Goal: Task Accomplishment & Management: Manage account settings

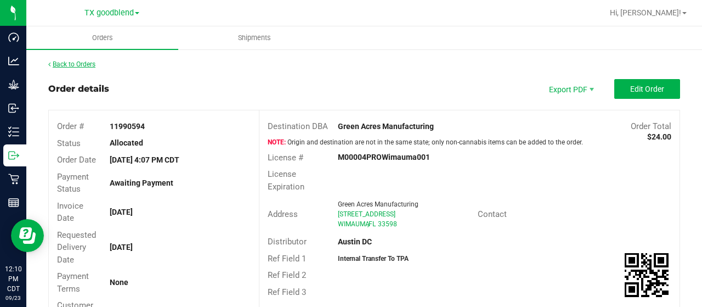
click at [76, 64] on link "Back to Orders" at bounding box center [71, 64] width 47 height 8
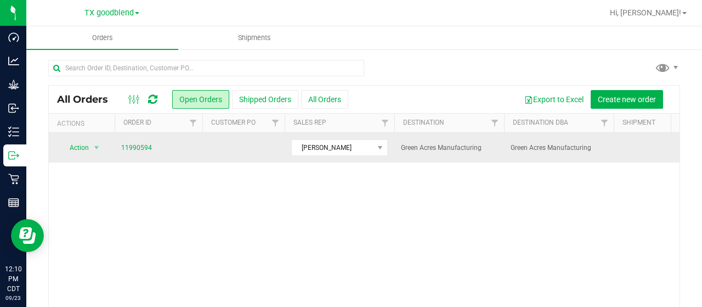
click at [226, 148] on td at bounding box center [243, 148] width 82 height 30
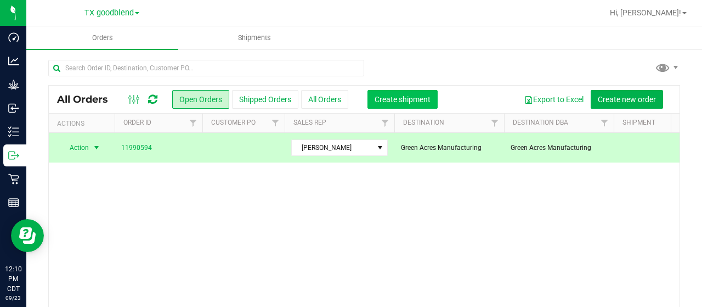
click at [405, 100] on span "Create shipment" at bounding box center [403, 99] width 56 height 9
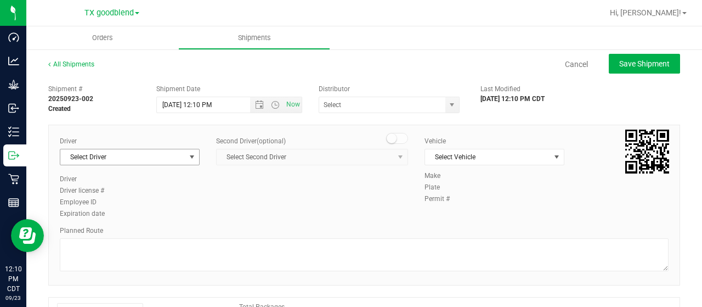
click at [180, 158] on span "Select Driver" at bounding box center [122, 156] width 125 height 15
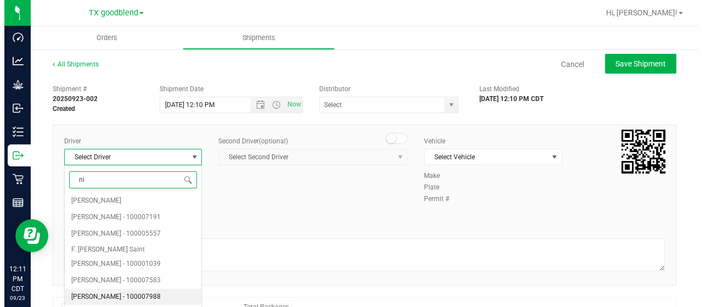
scroll to position [116, 0]
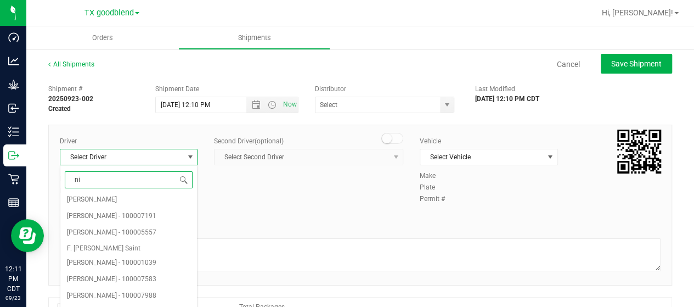
type input "ni"
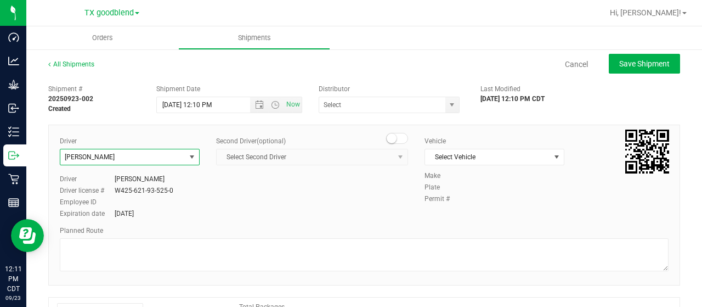
click at [279, 208] on div "Driver Nicholle Wilkins Select Driver Danielle Carapellucci - 100000624 Nathani…" at bounding box center [364, 178] width 625 height 84
click at [464, 156] on span "Select Vehicle" at bounding box center [487, 156] width 125 height 15
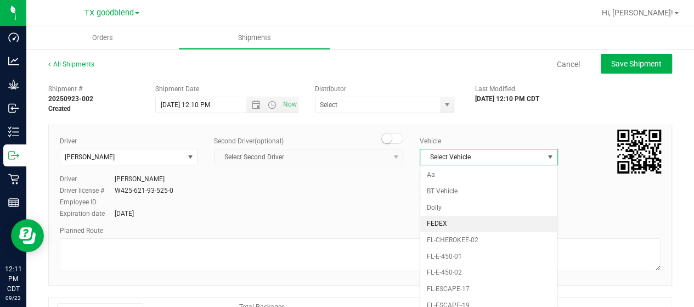
click at [459, 219] on li "FEDEX" at bounding box center [488, 224] width 137 height 16
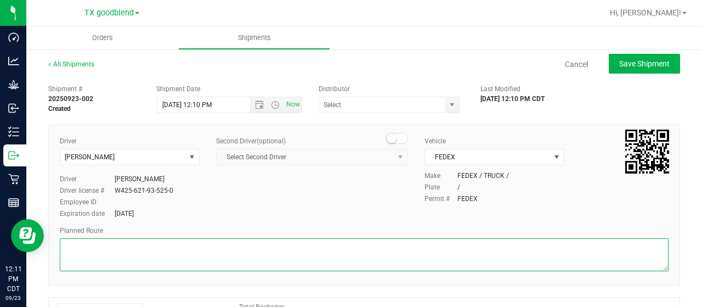
click at [143, 246] on textarea at bounding box center [364, 254] width 609 height 33
click at [448, 109] on span "select" at bounding box center [452, 104] width 9 height 9
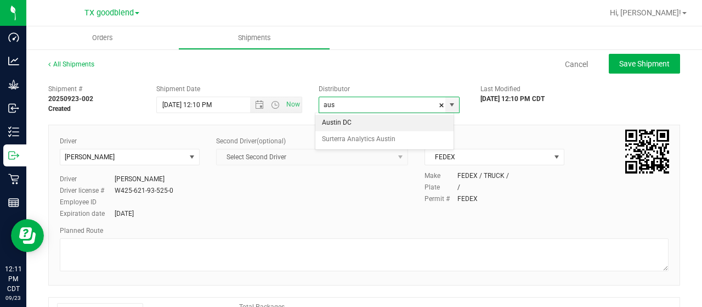
click at [389, 119] on li "Austin DC" at bounding box center [384, 123] width 138 height 16
type input "Austin DC"
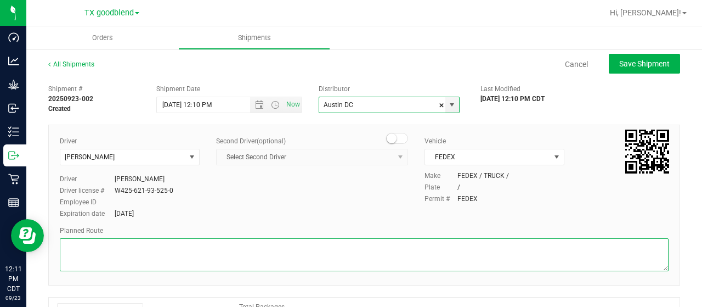
click at [196, 263] on textarea at bounding box center [364, 254] width 609 height 33
click at [141, 248] on textarea at bounding box center [364, 254] width 609 height 33
paste textarea "Tracking # 8845 9960 9291 Due to arrive : Thursday 9/25 by 5:00 pm Sent via: Fe…"
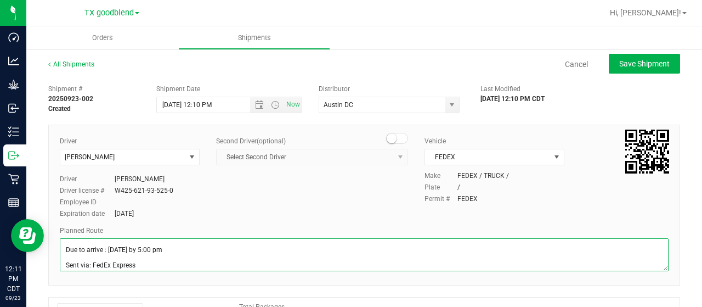
scroll to position [0, 0]
click at [63, 250] on textarea at bounding box center [364, 254] width 609 height 33
paste textarea "Item: 3001917 - Flavor - FONA Liquid Oil-Based Dark Cherry 825.2575U Qty: 300 g…"
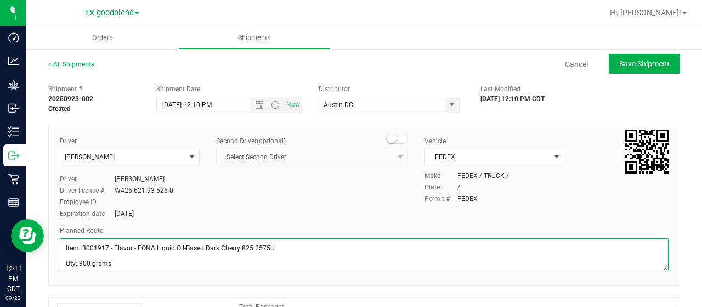
scroll to position [51, 0]
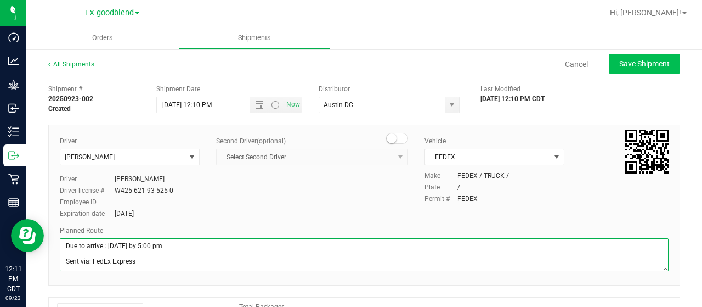
type textarea "Item: 3001917 - Flavor - FONA Liquid Oil-Based Dark Cherry 825.2575U Qty: 300 g…"
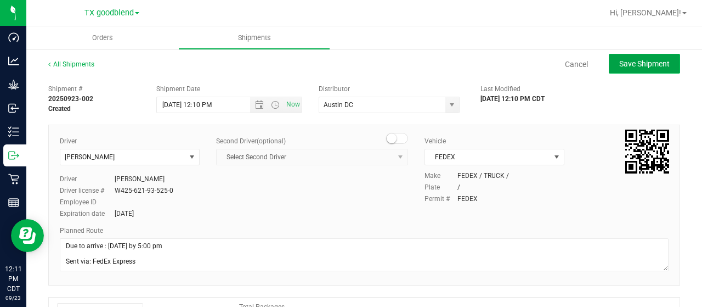
click at [630, 67] on span "Save Shipment" at bounding box center [644, 63] width 50 height 9
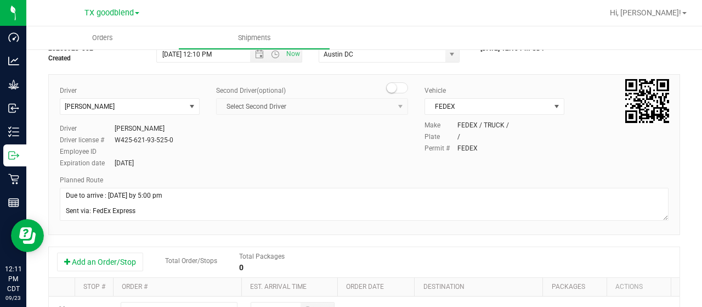
scroll to position [165, 0]
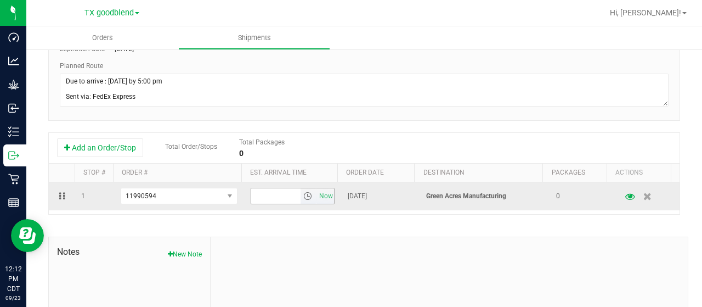
click at [303, 197] on span "select" at bounding box center [307, 195] width 9 height 9
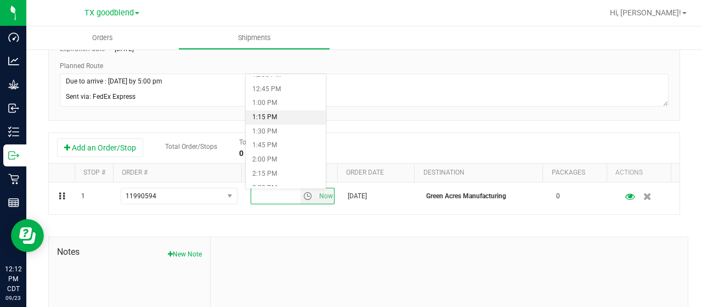
scroll to position [658, 0]
click at [275, 103] on li "12:00 PM" at bounding box center [286, 102] width 80 height 14
click at [400, 237] on div at bounding box center [449, 310] width 477 height 147
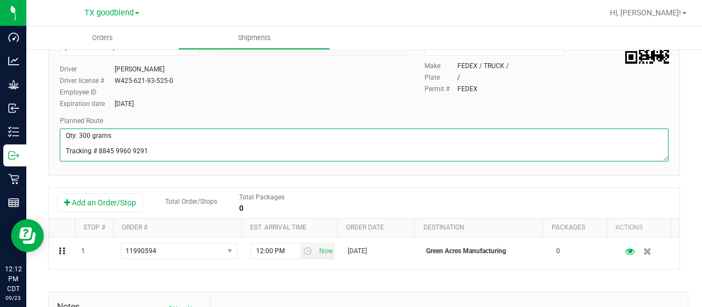
scroll to position [0, 0]
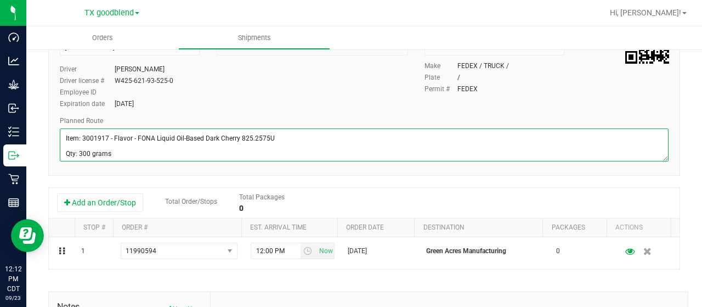
drag, startPoint x: 150, startPoint y: 151, endPoint x: 61, endPoint y: 127, distance: 92.1
click at [61, 127] on div "Planned Route" at bounding box center [364, 140] width 609 height 48
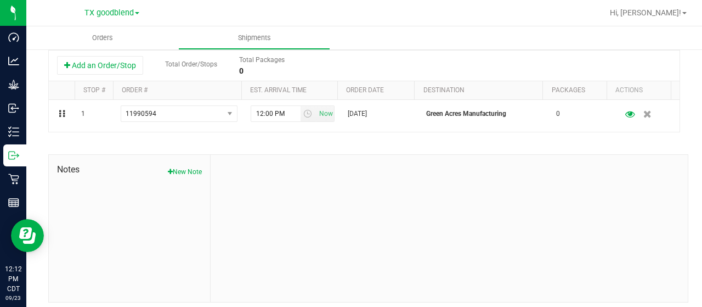
scroll to position [252, 0]
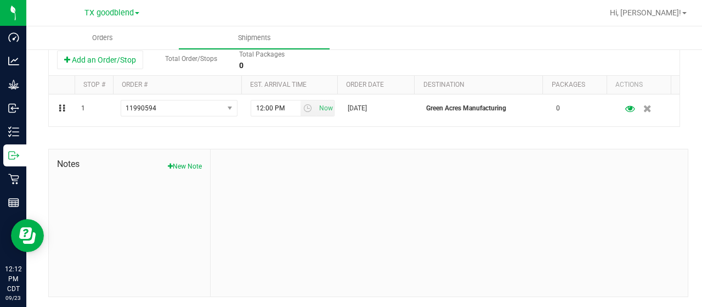
click at [195, 158] on span "Notes" at bounding box center [129, 163] width 145 height 13
click at [186, 162] on button "New Note" at bounding box center [185, 166] width 34 height 10
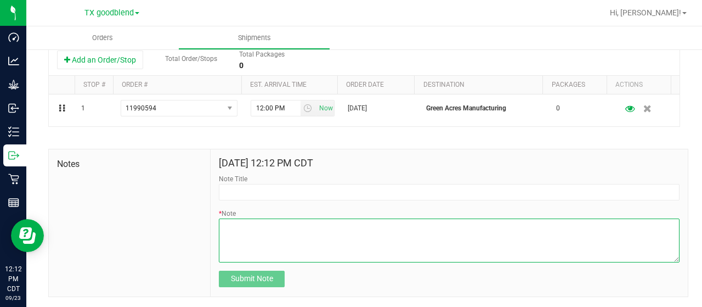
click at [234, 228] on textarea "* Note" at bounding box center [449, 240] width 461 height 44
paste textarea "Item: 3001917 - Flavor - FONA Liquid Oil-Based Dark Cherry 825.2575U Qty: 300 g…"
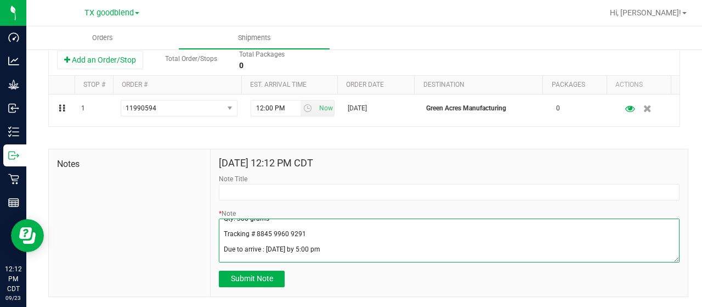
scroll to position [0, 0]
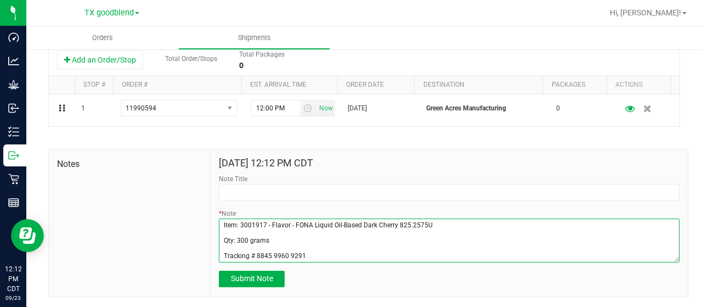
drag, startPoint x: 430, startPoint y: 221, endPoint x: 211, endPoint y: 220, distance: 219.4
click at [211, 220] on div "Sep 23, 2025 12:12 PM CDT Note Title * Note Submit Note" at bounding box center [449, 222] width 477 height 147
type textarea "Item: 3001917 - Flavor - FONA Liquid Oil-Based Dark Cherry 825.2575U Qty: 300 g…"
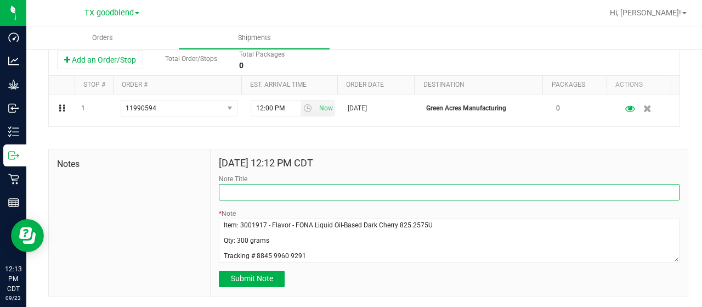
click at [239, 190] on input "Note Title" at bounding box center [449, 192] width 461 height 16
paste input "Item: 3001917 - Flavor - FONA Liquid Oil-Based Dark Cherry 825.2575U"
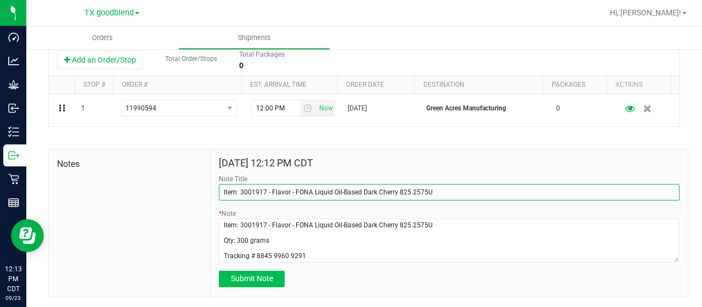
type input "Item: 3001917 - Flavor - FONA Liquid Oil-Based Dark Cherry 825.2575U"
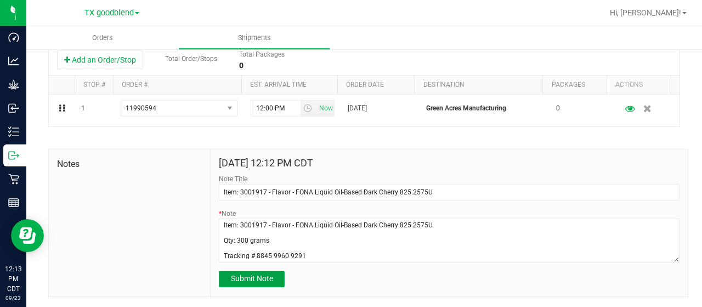
click at [254, 276] on span "Submit Note" at bounding box center [252, 278] width 42 height 9
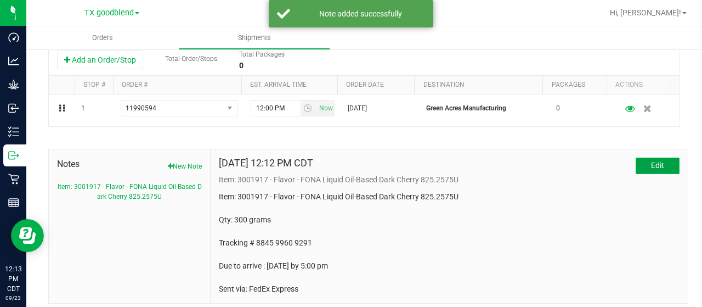
click at [656, 167] on button "Edit" at bounding box center [658, 165] width 44 height 16
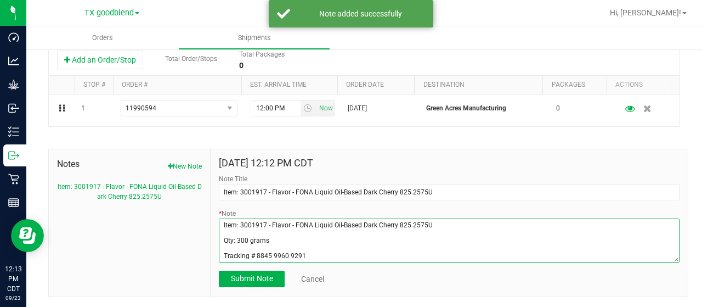
drag, startPoint x: 435, startPoint y: 220, endPoint x: 205, endPoint y: 222, distance: 230.3
click at [205, 222] on div "Notes New Note Item: 3001917 - Flavor - FONA Liquid Oil-Based Dark Cherry 825.2…" at bounding box center [368, 223] width 640 height 148
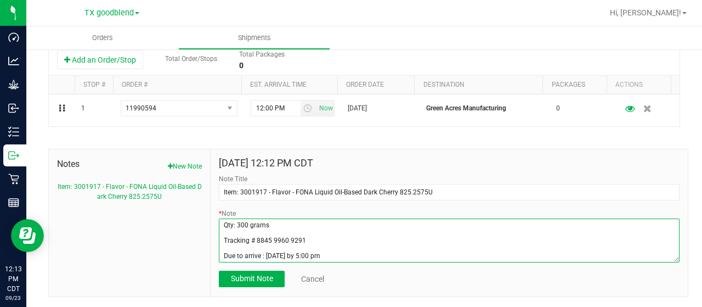
drag, startPoint x: 217, startPoint y: 243, endPoint x: 228, endPoint y: 243, distance: 11.0
click at [222, 243] on textarea "* Note" at bounding box center [449, 240] width 461 height 44
type textarea "Qty: 300 grams Tracking # 8845 9960 9291 Due to arrive : Thursday 9/25 by 5:00 …"
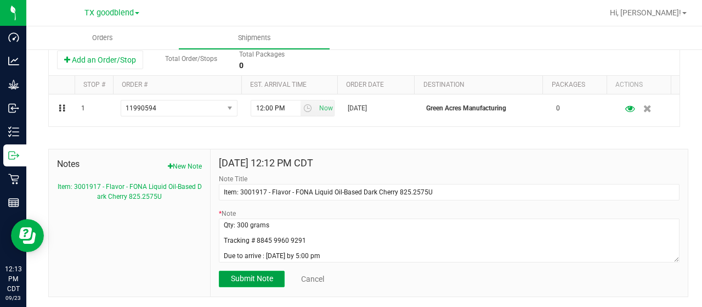
click at [256, 277] on span "Submit Note" at bounding box center [252, 278] width 42 height 9
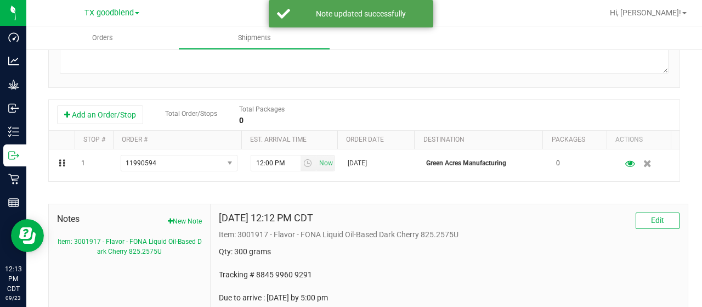
scroll to position [143, 0]
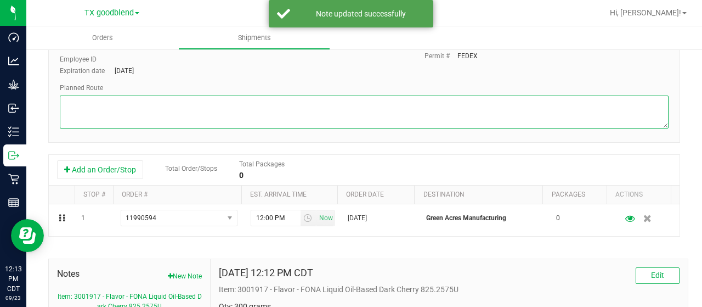
click at [87, 108] on textarea at bounding box center [364, 111] width 609 height 33
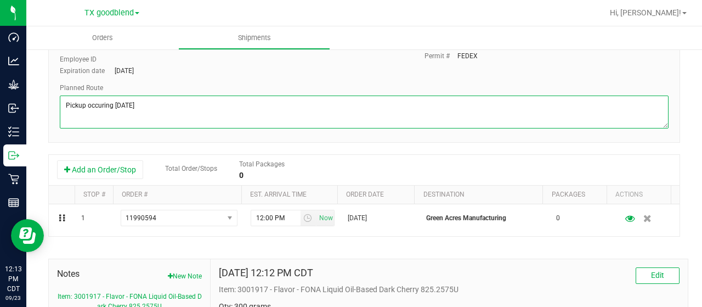
click at [108, 106] on textarea at bounding box center [364, 111] width 609 height 33
click at [229, 114] on textarea at bounding box center [364, 111] width 609 height 33
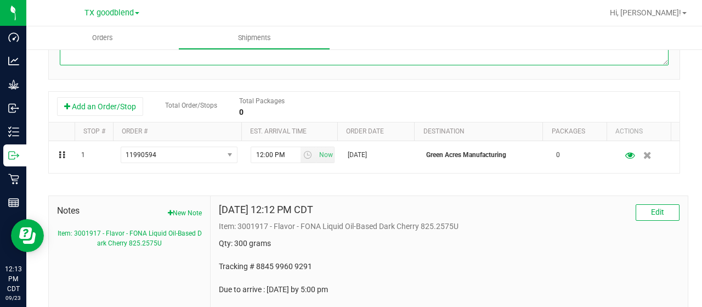
scroll to position [252, 0]
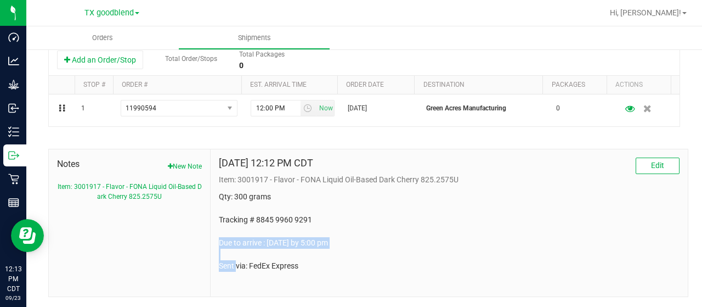
drag, startPoint x: 358, startPoint y: 241, endPoint x: 218, endPoint y: 240, distance: 139.9
click at [219, 240] on p "Qty: 300 grams Tracking # 8845 9960 9291 Due to arrive : Thursday 9/25 by 5:00 …" at bounding box center [449, 231] width 461 height 81
copy p "Due to arrive : Thursday 9/25 by 5:00 pm"
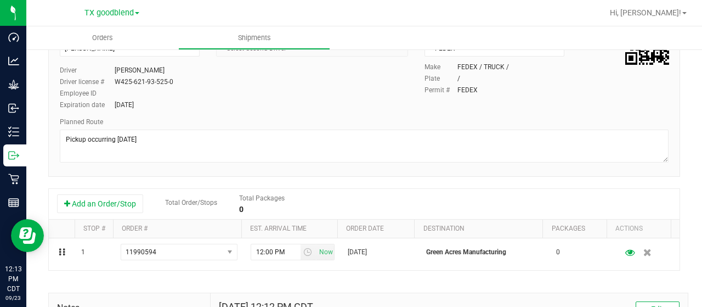
scroll to position [33, 0]
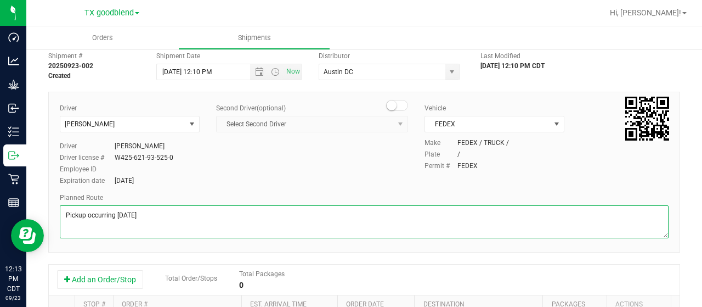
click at [150, 208] on textarea at bounding box center [364, 221] width 609 height 33
paste textarea "Due to arrive : Thursday 9/25 by 5:00 pm"
click at [112, 214] on textarea at bounding box center [364, 221] width 609 height 33
click at [208, 224] on textarea at bounding box center [364, 221] width 609 height 33
click at [192, 213] on textarea at bounding box center [364, 221] width 609 height 33
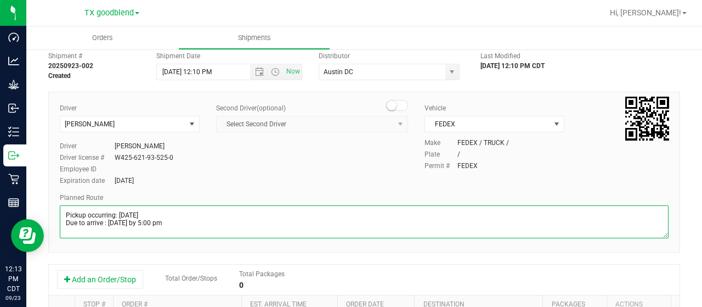
scroll to position [0, 0]
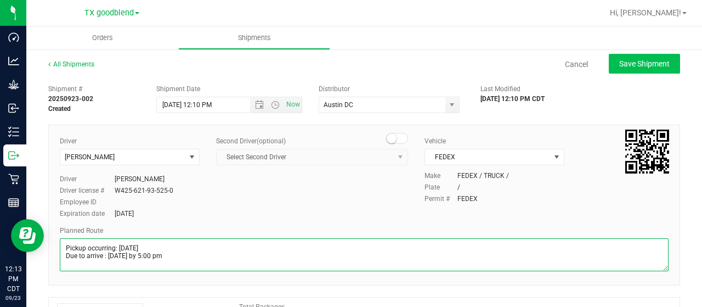
type textarea "Pickup occurring: Tuesday 9/23/2025 Due to arrive : Thursday 9/25 by 5:00 pm"
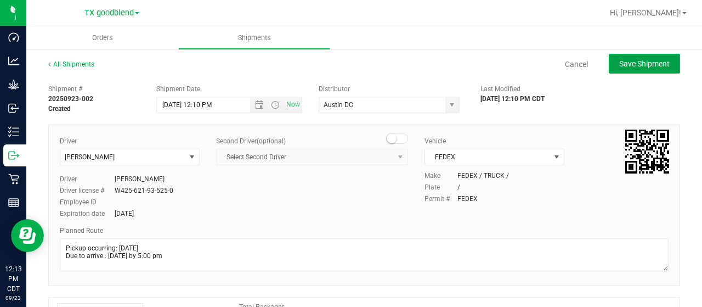
click at [647, 65] on span "Save Shipment" at bounding box center [644, 63] width 50 height 9
type input "9/23/2025 5:10 PM"
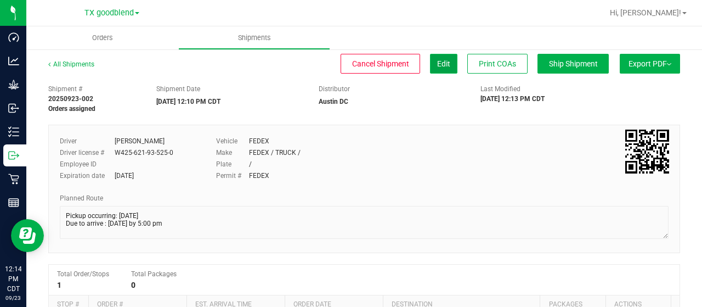
click at [430, 59] on button "Edit" at bounding box center [443, 64] width 27 height 20
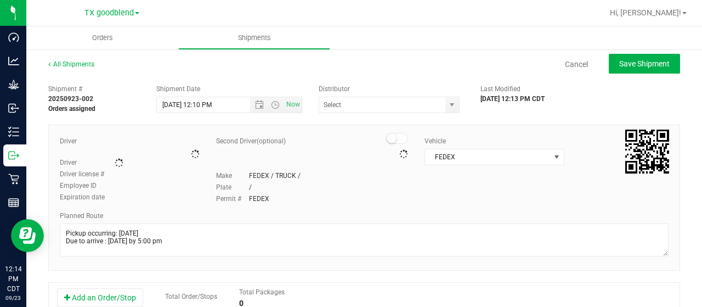
type input "Austin DC"
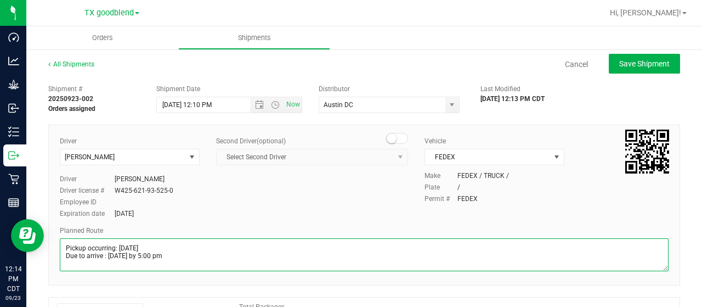
click at [67, 247] on textarea at bounding box center [364, 254] width 609 height 33
type textarea "ONE BOX Pickup occurring: Tuesday 9/23/2025 Due to arrive : Thursday 9/25 by 5:…"
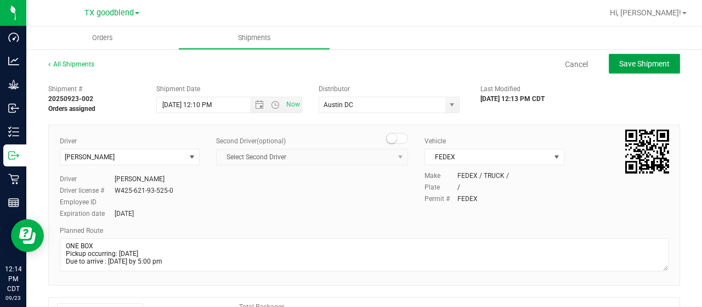
click at [619, 63] on span "Save Shipment" at bounding box center [644, 63] width 50 height 9
type input "9/23/2025 5:10 PM"
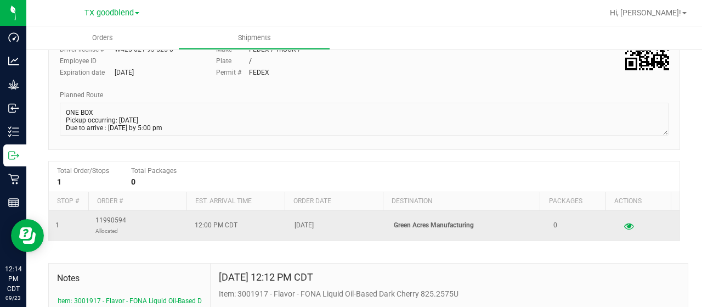
scroll to position [165, 0]
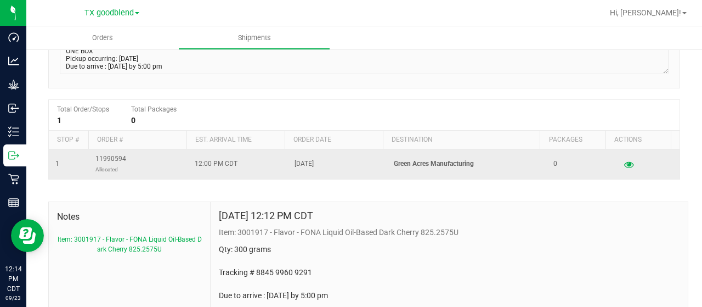
click at [95, 160] on td "11990594 Allocated" at bounding box center [139, 164] width 100 height 30
click at [126, 158] on td "11990594 Allocated" at bounding box center [139, 164] width 100 height 30
drag, startPoint x: 134, startPoint y: 156, endPoint x: 94, endPoint y: 157, distance: 39.5
click at [94, 157] on td "11990594 Allocated" at bounding box center [139, 164] width 100 height 30
click at [95, 157] on span "11990594 Allocated" at bounding box center [110, 164] width 31 height 21
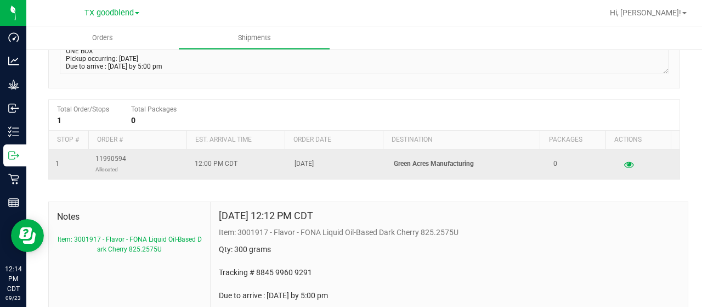
drag, startPoint x: 92, startPoint y: 157, endPoint x: 131, endPoint y: 156, distance: 38.4
click at [131, 156] on td "11990594 Allocated" at bounding box center [139, 164] width 100 height 30
drag, startPoint x: 93, startPoint y: 159, endPoint x: 123, endPoint y: 159, distance: 30.2
click at [123, 159] on td "11990594 Allocated" at bounding box center [139, 164] width 100 height 30
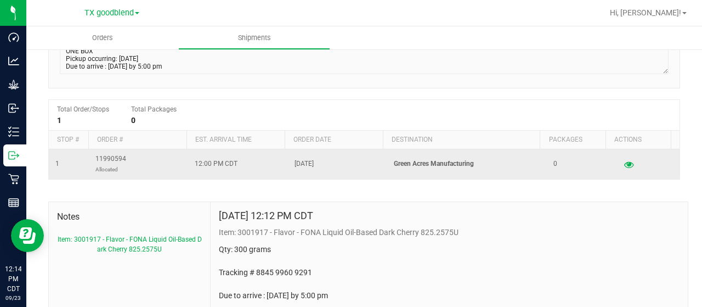
copy span "11990594"
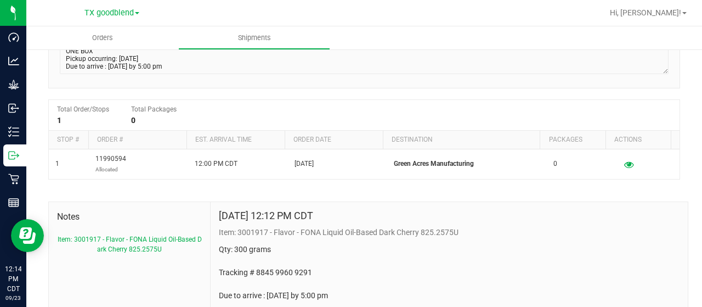
click at [223, 129] on div "Total Order/Stops 1 Total Packages 0" at bounding box center [364, 115] width 631 height 31
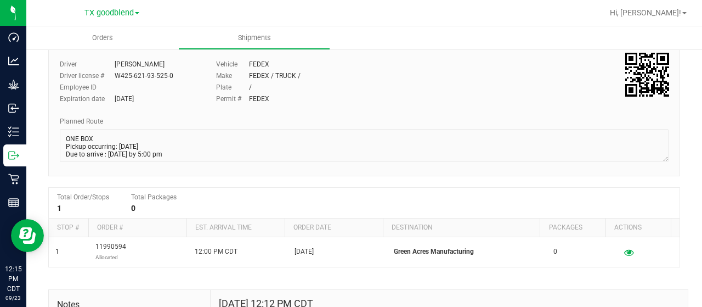
scroll to position [0, 0]
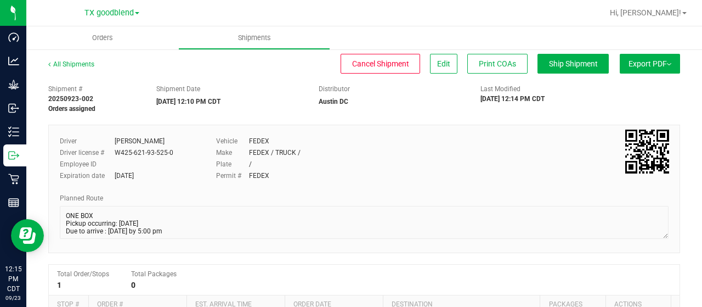
drag, startPoint x: 49, startPoint y: 89, endPoint x: 99, endPoint y: 97, distance: 50.0
click at [99, 97] on div "Shipment # 20250923-002 Orders assigned" at bounding box center [94, 99] width 92 height 30
copy div "Shipment # 20250923-002"
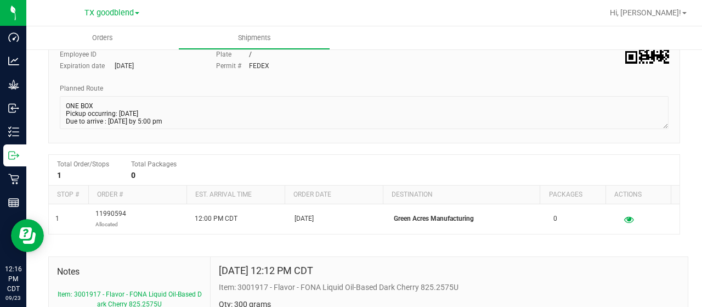
click at [295, 137] on div "Driver Nicholle Wilkins Driver license # W425-621-93-525-0 Employee ID Expirati…" at bounding box center [364, 79] width 632 height 128
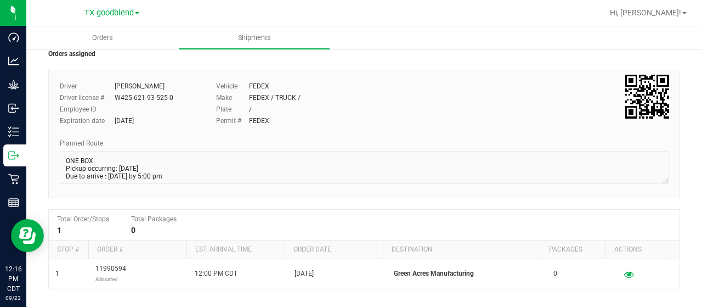
scroll to position [0, 0]
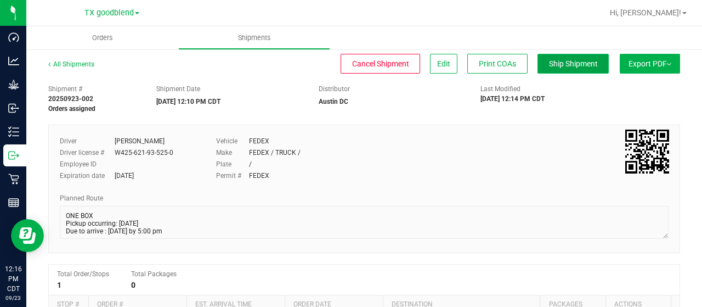
click at [541, 68] on button "Ship Shipment" at bounding box center [572, 64] width 71 height 20
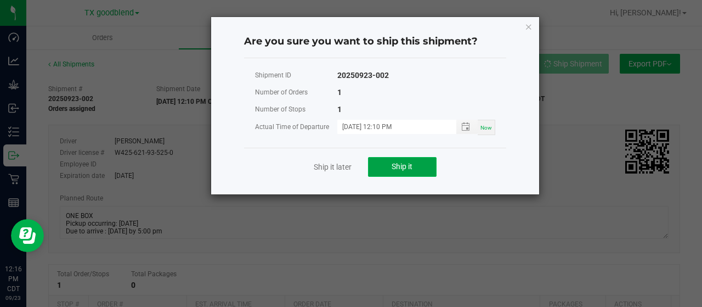
click at [405, 166] on span "Ship it" at bounding box center [402, 166] width 21 height 9
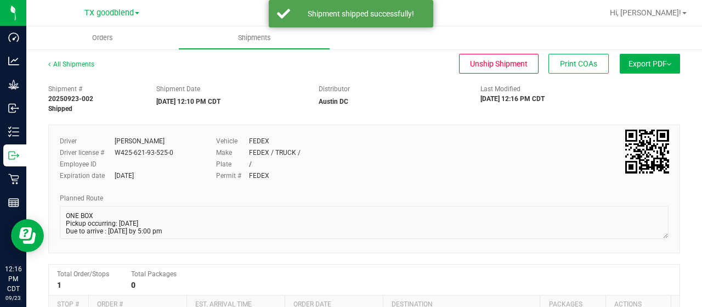
click at [439, 156] on div "Make FEDEX / TRUCK /" at bounding box center [338, 153] width 244 height 10
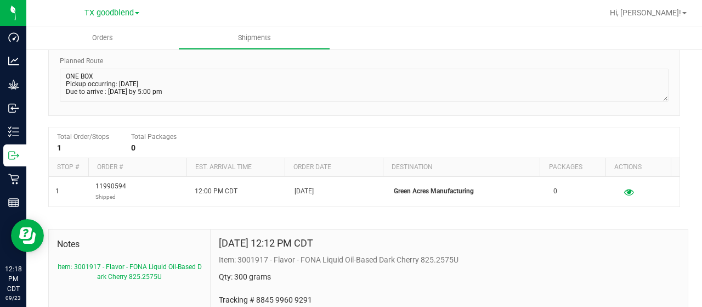
scroll to position [218, 0]
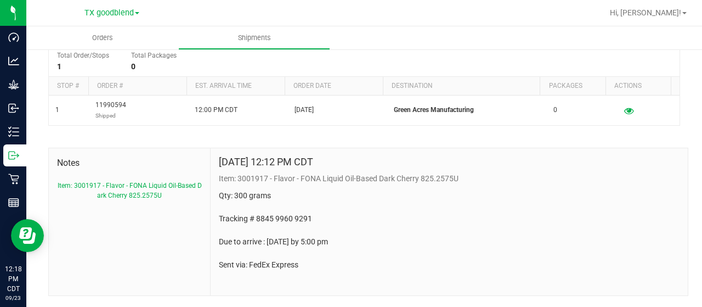
drag, startPoint x: 312, startPoint y: 265, endPoint x: 214, endPoint y: 179, distance: 129.8
click at [214, 179] on div "Sep 23, 2025 12:12 PM CDT Item: 3001917 - Flavor - FONA Liquid Oil-Based Dark C…" at bounding box center [449, 221] width 477 height 147
copy div "Item: 3001917 - Flavor - FONA Liquid Oil-Based Dark Cherry 825.2575U Qty: 300 g…"
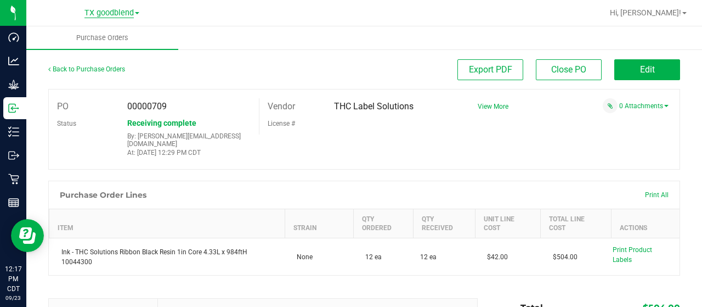
click at [87, 15] on span "TX goodblend" at bounding box center [108, 13] width 49 height 10
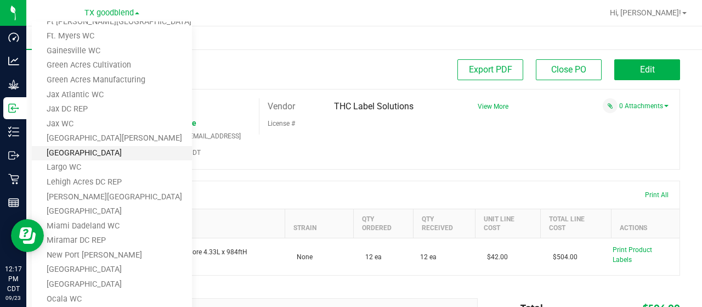
scroll to position [126, 0]
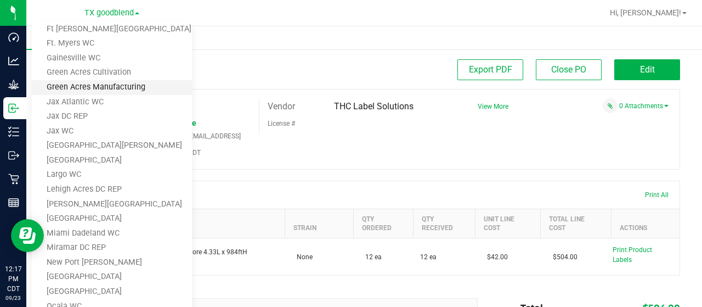
click at [100, 83] on link "Green Acres Manufacturing" at bounding box center [112, 87] width 160 height 15
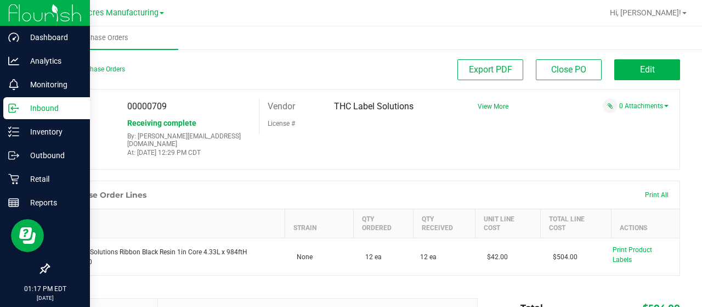
click at [42, 107] on p "Inbound" at bounding box center [52, 107] width 66 height 13
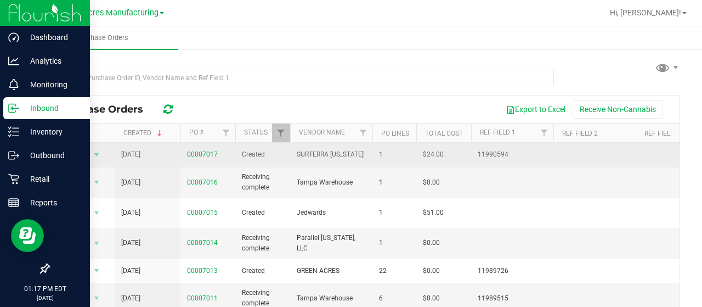
drag, startPoint x: 180, startPoint y: 152, endPoint x: 521, endPoint y: 148, distance: 341.1
click at [521, 148] on tr "Action Action PO audit log View purchase order Sep 23, 2025 00007017 Created SU…" at bounding box center [644, 155] width 1190 height 25
copy tr "00007017 Created SURTERRA TEXAS 1 $24.00 11990594"
